Goal: Entertainment & Leisure: Consume media (video, audio)

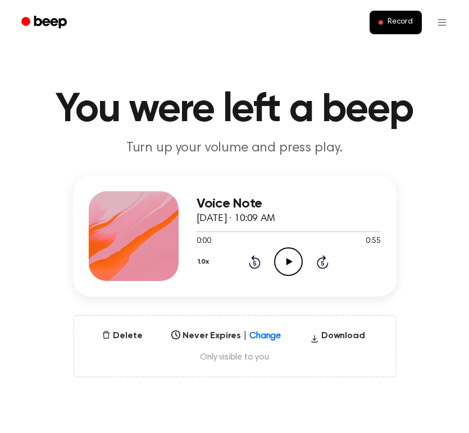
click at [289, 268] on icon "Play Audio" at bounding box center [288, 262] width 29 height 29
click at [253, 264] on icon at bounding box center [254, 263] width 3 height 4
click at [254, 263] on icon at bounding box center [254, 263] width 3 height 4
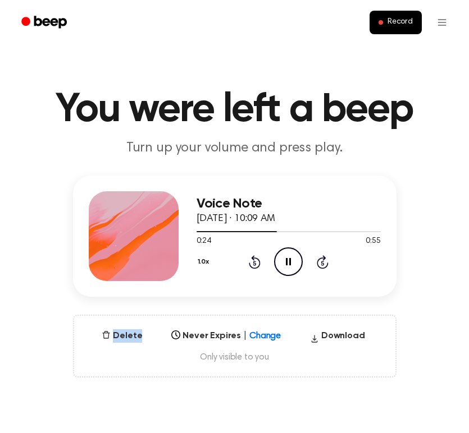
click at [254, 263] on icon at bounding box center [254, 263] width 3 height 4
click at [255, 262] on icon at bounding box center [254, 263] width 3 height 4
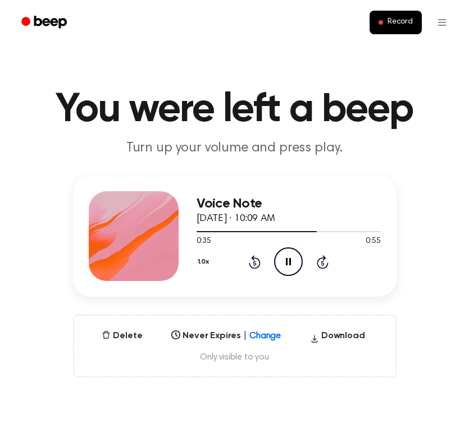
click at [282, 258] on icon "Pause Audio" at bounding box center [288, 262] width 29 height 29
click at [249, 267] on icon "Rewind 5 seconds" at bounding box center [254, 262] width 12 height 15
click at [287, 259] on icon at bounding box center [289, 261] width 6 height 7
click at [253, 266] on icon "Rewind 5 seconds" at bounding box center [254, 262] width 12 height 15
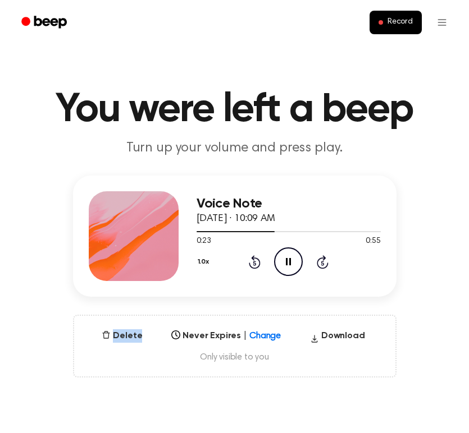
click at [253, 266] on icon "Rewind 5 seconds" at bounding box center [254, 262] width 12 height 15
click at [249, 263] on icon at bounding box center [255, 261] width 12 height 13
click at [250, 263] on icon "Rewind 5 seconds" at bounding box center [254, 262] width 12 height 15
click at [256, 265] on icon "Rewind 5 seconds" at bounding box center [254, 262] width 12 height 15
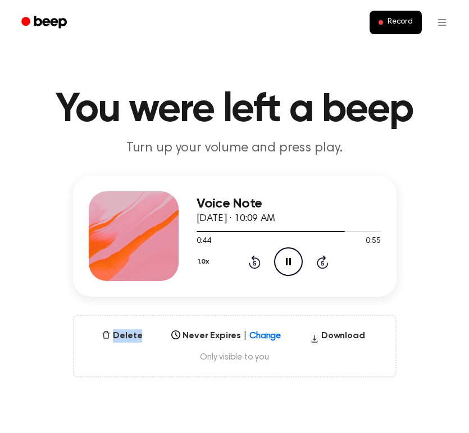
click at [256, 265] on icon "Rewind 5 seconds" at bounding box center [254, 262] width 12 height 15
click at [258, 263] on icon "Rewind 5 seconds" at bounding box center [254, 262] width 12 height 15
click at [252, 269] on icon at bounding box center [255, 261] width 12 height 13
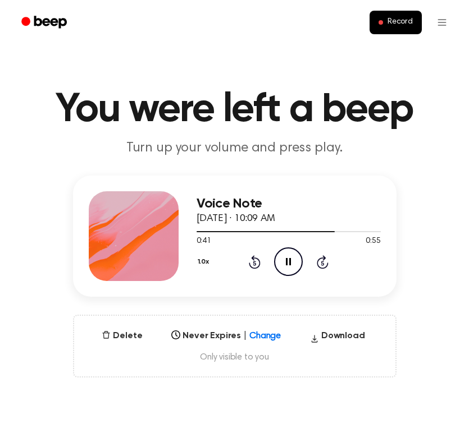
click at [252, 269] on icon at bounding box center [255, 261] width 12 height 13
click at [360, 235] on div at bounding box center [288, 231] width 184 height 9
click at [283, 263] on icon "Play Audio" at bounding box center [288, 262] width 29 height 29
click at [323, 260] on icon at bounding box center [323, 261] width 12 height 13
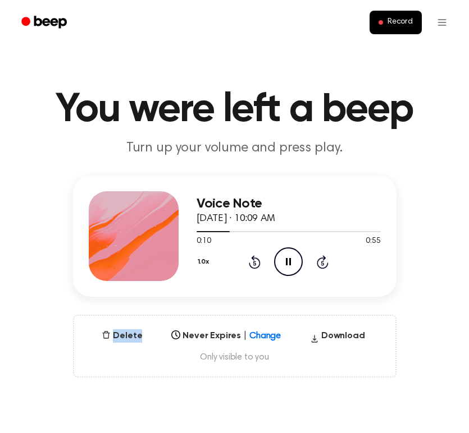
click at [323, 260] on icon at bounding box center [323, 261] width 12 height 13
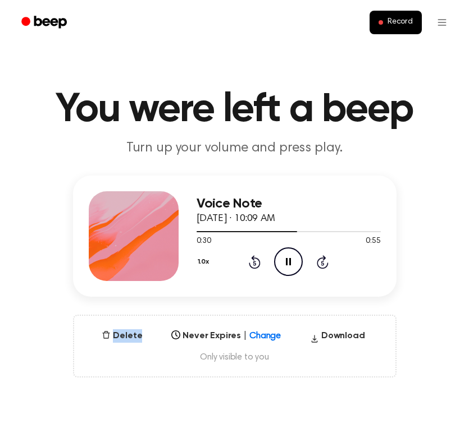
click at [323, 260] on icon at bounding box center [323, 261] width 12 height 13
click at [295, 263] on icon "Play Audio" at bounding box center [288, 262] width 29 height 29
click at [324, 264] on icon "Skip 5 seconds" at bounding box center [322, 262] width 12 height 15
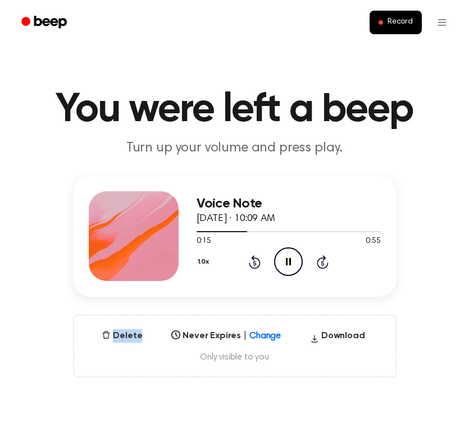
click at [324, 264] on icon "Skip 5 seconds" at bounding box center [322, 262] width 12 height 15
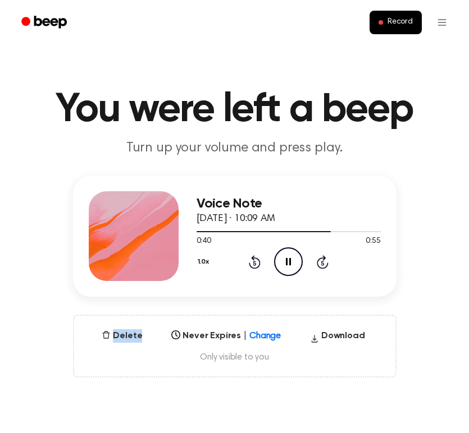
click at [324, 264] on icon "Skip 5 seconds" at bounding box center [322, 262] width 12 height 15
click at [285, 268] on icon "Play Audio" at bounding box center [288, 262] width 29 height 29
click at [253, 265] on icon "Rewind 5 seconds" at bounding box center [254, 262] width 12 height 15
click at [255, 265] on icon "Rewind 5 seconds" at bounding box center [254, 262] width 12 height 15
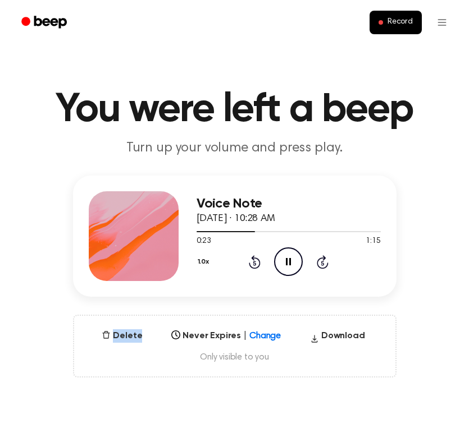
click at [255, 265] on icon "Rewind 5 seconds" at bounding box center [254, 262] width 12 height 15
click at [253, 267] on icon "Rewind 5 seconds" at bounding box center [254, 262] width 12 height 15
click at [285, 260] on icon "Pause Audio" at bounding box center [288, 262] width 29 height 29
click at [254, 263] on icon at bounding box center [254, 263] width 3 height 4
click at [286, 257] on icon "Play Audio" at bounding box center [288, 262] width 29 height 29
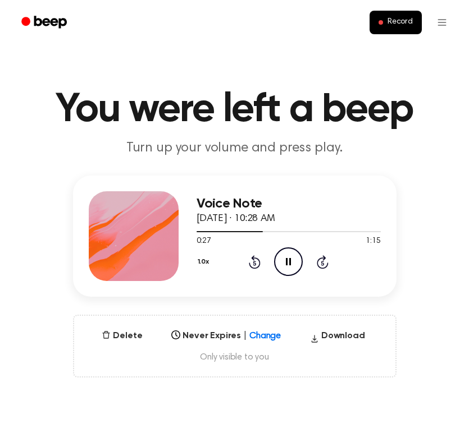
click at [288, 263] on icon "Pause Audio" at bounding box center [288, 262] width 29 height 29
click at [288, 261] on icon at bounding box center [289, 261] width 6 height 7
click at [254, 264] on icon "Rewind 5 seconds" at bounding box center [254, 262] width 12 height 15
click at [290, 263] on icon at bounding box center [288, 261] width 5 height 7
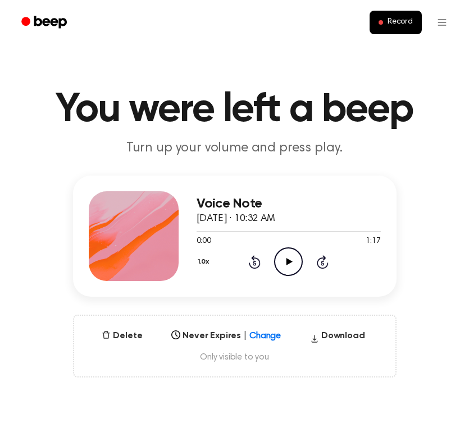
click at [280, 263] on icon "Play Audio" at bounding box center [288, 262] width 29 height 29
click at [287, 264] on icon "Pause Audio" at bounding box center [288, 262] width 29 height 29
click at [255, 263] on icon at bounding box center [254, 263] width 3 height 4
click at [284, 264] on icon "Play Audio" at bounding box center [288, 262] width 29 height 29
click at [257, 262] on icon "Rewind 5 seconds" at bounding box center [254, 262] width 12 height 15
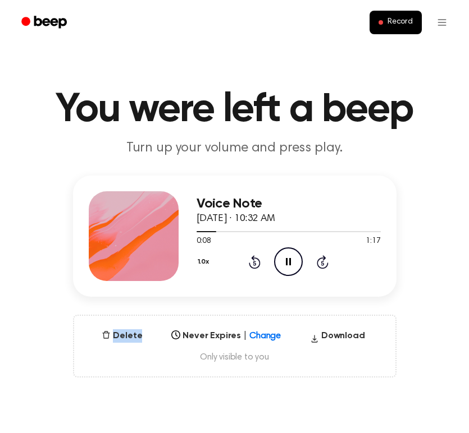
click at [257, 262] on icon "Rewind 5 seconds" at bounding box center [254, 262] width 12 height 15
click at [286, 264] on icon at bounding box center [288, 261] width 5 height 7
click at [255, 262] on icon "Rewind 5 seconds" at bounding box center [254, 262] width 12 height 15
click at [286, 256] on icon "Play Audio" at bounding box center [288, 262] width 29 height 29
click at [288, 264] on icon "Pause Audio" at bounding box center [288, 262] width 29 height 29
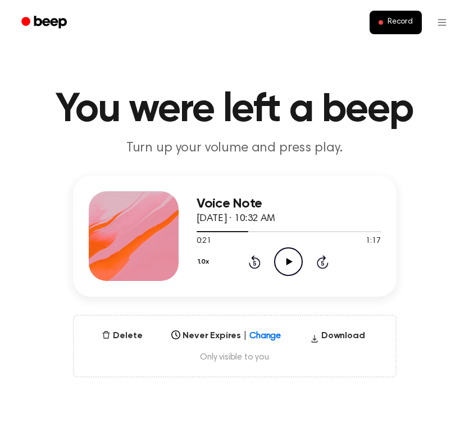
click at [284, 262] on icon "Play Audio" at bounding box center [288, 262] width 29 height 29
click at [292, 267] on icon "Pause Audio" at bounding box center [288, 262] width 29 height 29
click at [253, 265] on icon "Rewind 5 seconds" at bounding box center [254, 262] width 12 height 15
click at [286, 266] on icon "Play Audio" at bounding box center [288, 262] width 29 height 29
click at [252, 268] on icon at bounding box center [255, 261] width 12 height 13
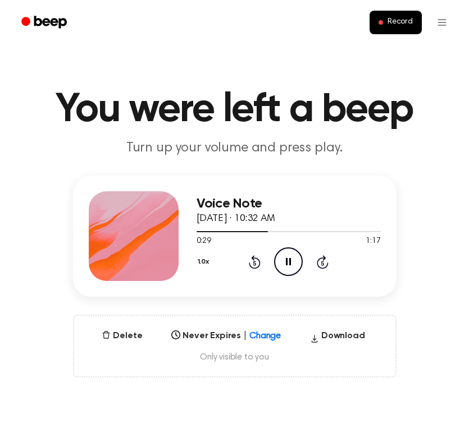
click at [252, 266] on icon "Rewind 5 seconds" at bounding box center [254, 262] width 12 height 15
click at [289, 267] on icon "Pause Audio" at bounding box center [288, 262] width 29 height 29
click at [290, 267] on icon "Play Audio" at bounding box center [288, 262] width 29 height 29
click at [288, 262] on icon "Pause Audio" at bounding box center [288, 262] width 29 height 29
click at [290, 268] on icon "Play Audio" at bounding box center [288, 262] width 29 height 29
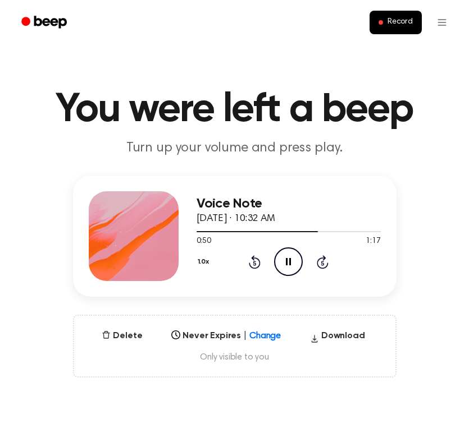
click at [293, 265] on icon "Pause Audio" at bounding box center [288, 262] width 29 height 29
click at [290, 263] on icon at bounding box center [289, 261] width 6 height 7
click at [290, 263] on icon at bounding box center [288, 261] width 5 height 7
click at [292, 264] on icon "Play Audio" at bounding box center [288, 262] width 29 height 29
click at [255, 265] on icon at bounding box center [254, 263] width 3 height 4
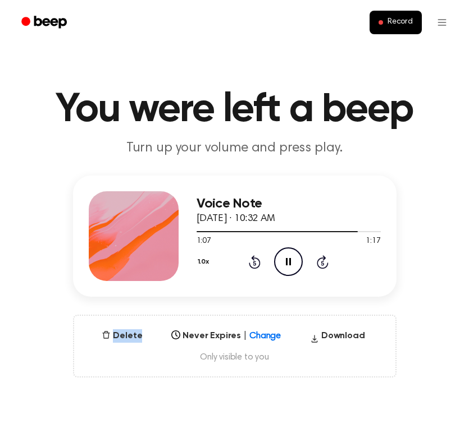
click at [255, 265] on icon at bounding box center [254, 263] width 3 height 4
click at [288, 265] on icon "Play Audio" at bounding box center [288, 262] width 29 height 29
click at [288, 264] on icon at bounding box center [289, 261] width 6 height 7
click at [288, 265] on icon "Pause Audio" at bounding box center [288, 262] width 29 height 29
click at [290, 263] on icon "Play Audio" at bounding box center [288, 262] width 29 height 29
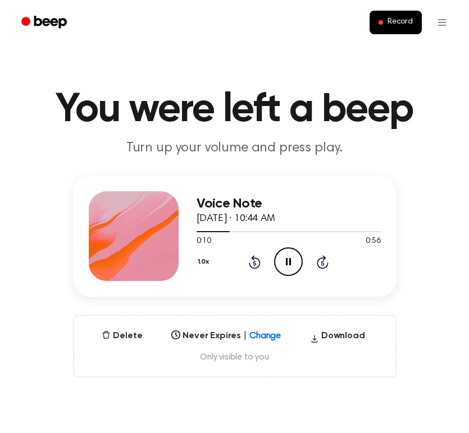
click at [290, 263] on icon at bounding box center [288, 261] width 5 height 7
click at [287, 268] on icon "Play Audio" at bounding box center [288, 262] width 29 height 29
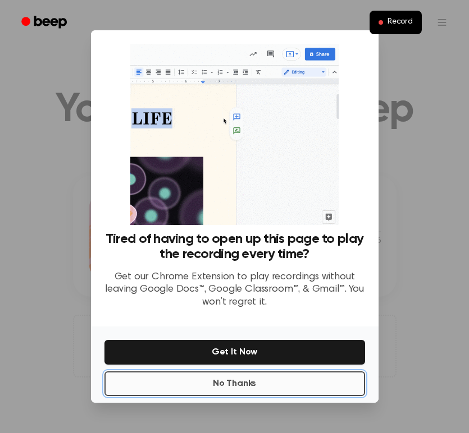
click at [274, 387] on button "No Thanks" at bounding box center [234, 384] width 260 height 25
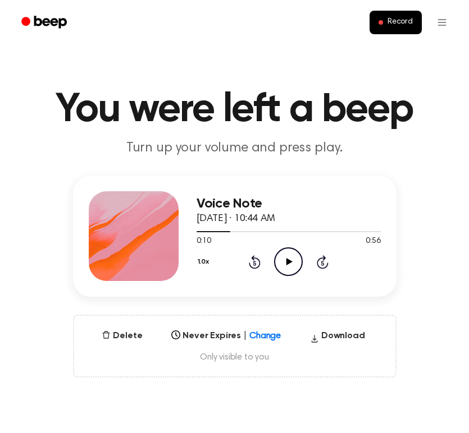
click at [292, 260] on icon "Play Audio" at bounding box center [288, 262] width 29 height 29
click at [292, 260] on icon "Pause Audio" at bounding box center [288, 262] width 29 height 29
click at [295, 261] on icon "Play Audio" at bounding box center [288, 262] width 29 height 29
click at [295, 261] on icon "Pause Audio" at bounding box center [288, 262] width 29 height 29
click at [287, 267] on icon "Play Audio" at bounding box center [288, 262] width 29 height 29
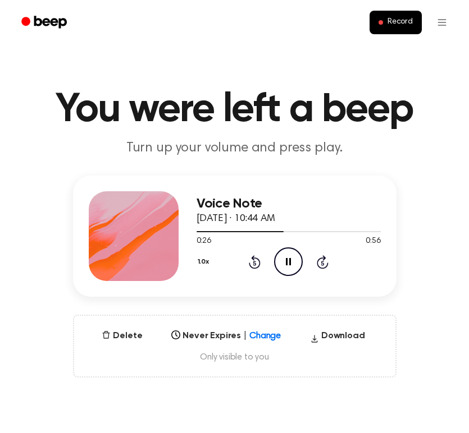
click at [287, 267] on icon "Pause Audio" at bounding box center [288, 262] width 29 height 29
click at [285, 264] on icon "Play Audio" at bounding box center [288, 262] width 29 height 29
click at [259, 267] on icon "Rewind 5 seconds" at bounding box center [254, 262] width 12 height 15
click at [256, 262] on icon "Rewind 5 seconds" at bounding box center [254, 262] width 12 height 15
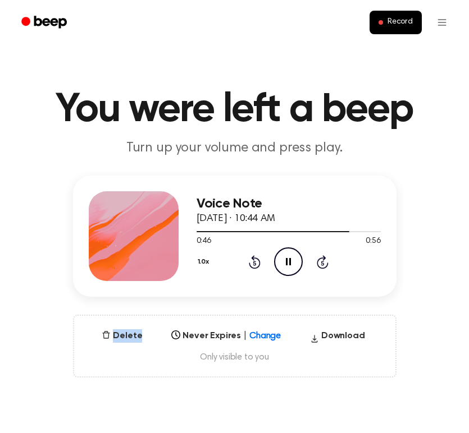
click at [256, 262] on icon "Rewind 5 seconds" at bounding box center [254, 262] width 12 height 15
click at [253, 265] on icon "Rewind 5 seconds" at bounding box center [254, 262] width 12 height 15
